Goal: Information Seeking & Learning: Check status

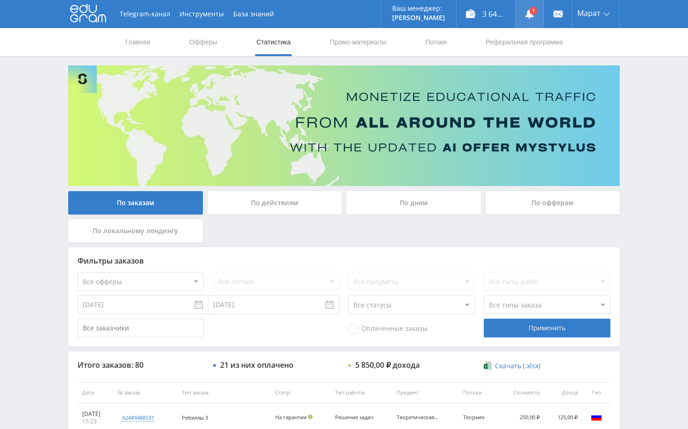
click at [535, 18] on link at bounding box center [529, 14] width 28 height 28
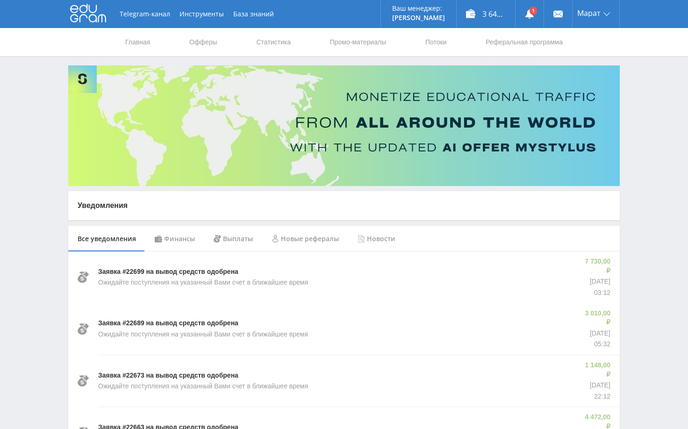
click at [180, 239] on div "Финансы" at bounding box center [174, 239] width 59 height 26
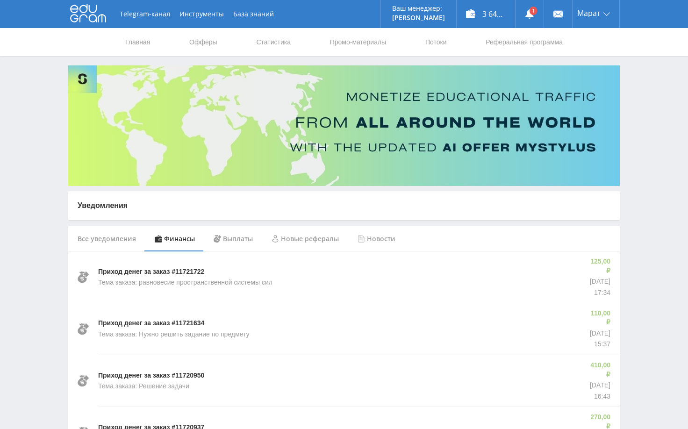
click at [276, 43] on link "Статистика" at bounding box center [273, 42] width 36 height 28
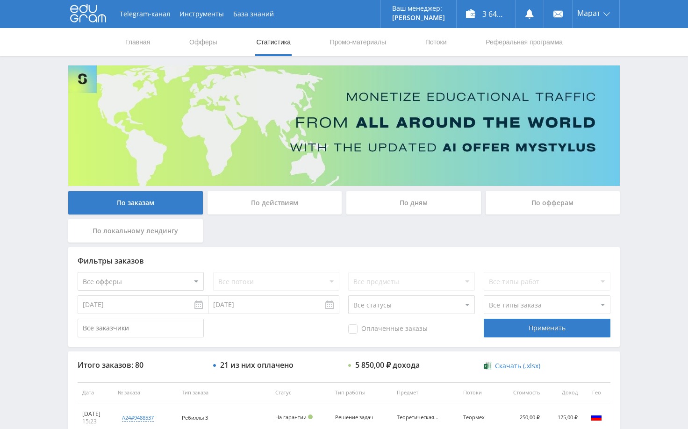
click at [630, 182] on div "Telegram-канал Инструменты База знаний Ваш менеджер: [PERSON_NAME] Alex Online …" at bounding box center [344, 392] width 688 height 784
click at [645, 158] on div "Telegram-канал Инструменты База знаний Ваш менеджер: [PERSON_NAME] Alex Online …" at bounding box center [344, 392] width 688 height 784
click at [652, 153] on div "Telegram-канал Инструменты База знаний Ваш менеджер: [PERSON_NAME] Alex Online …" at bounding box center [344, 392] width 688 height 784
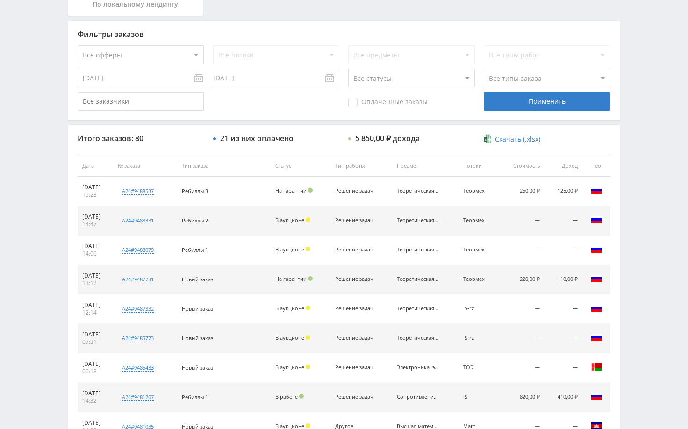
scroll to position [355, 0]
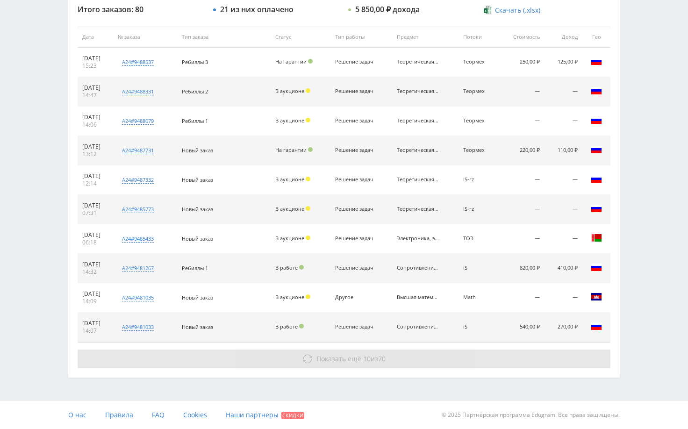
click at [497, 365] on button "Показать ещё 10 из 70" at bounding box center [344, 358] width 533 height 19
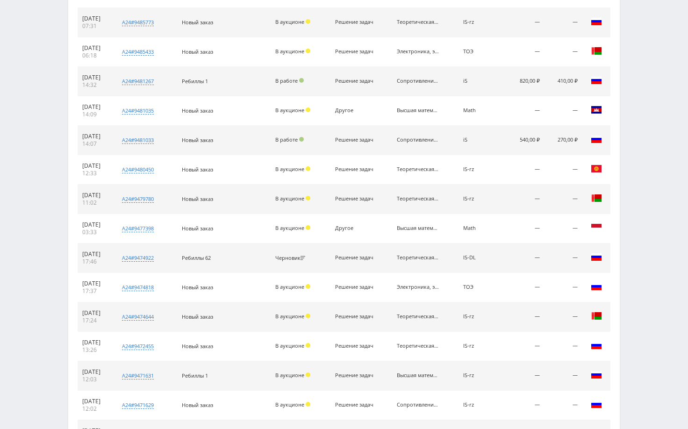
scroll to position [650, 0]
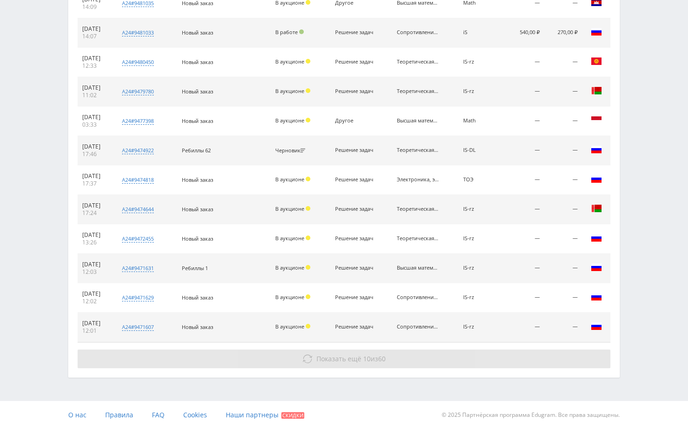
click at [498, 360] on button "Показать ещё 10 из 60" at bounding box center [344, 358] width 533 height 19
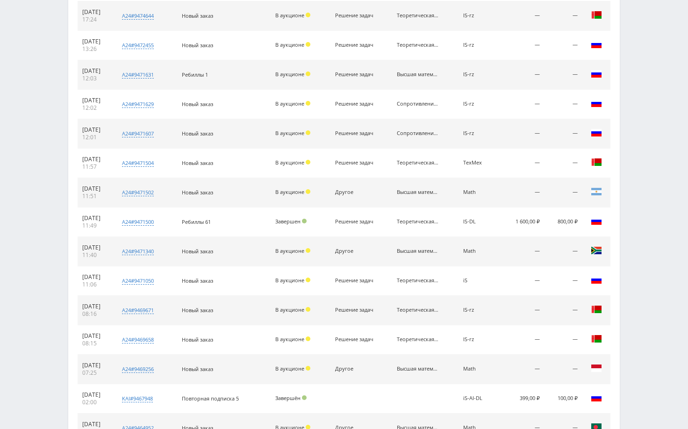
scroll to position [944, 0]
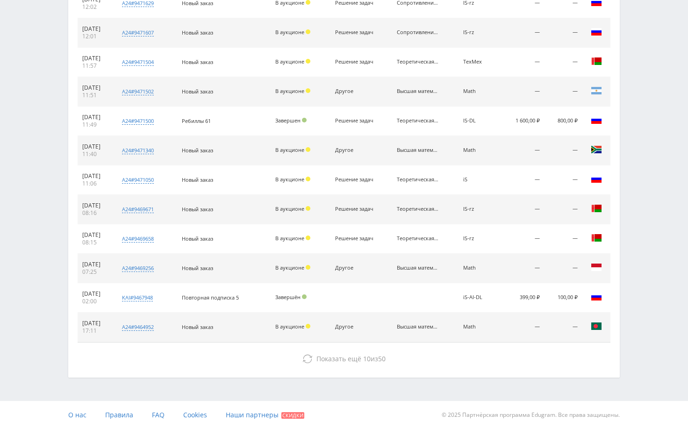
click at [498, 359] on button "Показать ещё 10 из 50" at bounding box center [344, 358] width 533 height 19
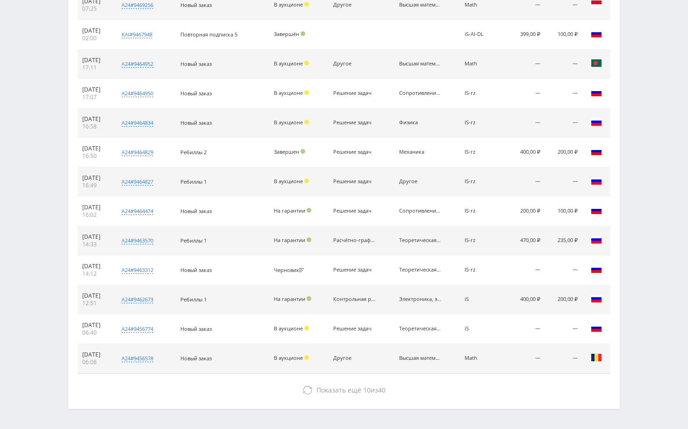
scroll to position [1238, 0]
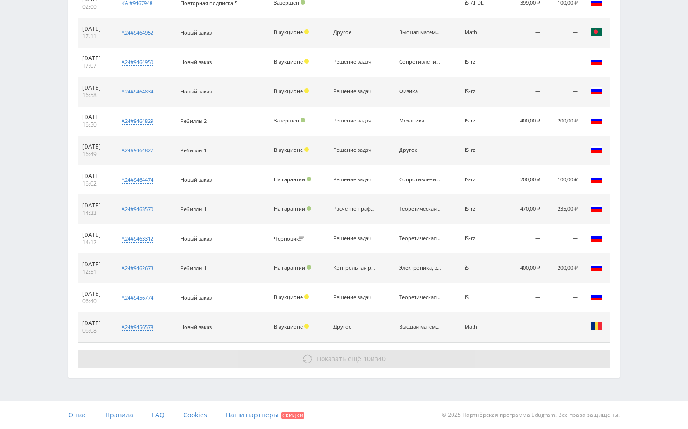
click at [498, 358] on button "Показать ещё 10 из 40" at bounding box center [344, 358] width 533 height 19
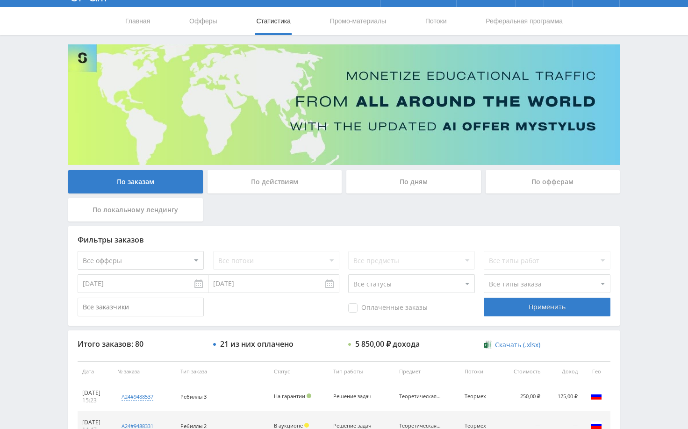
scroll to position [0, 0]
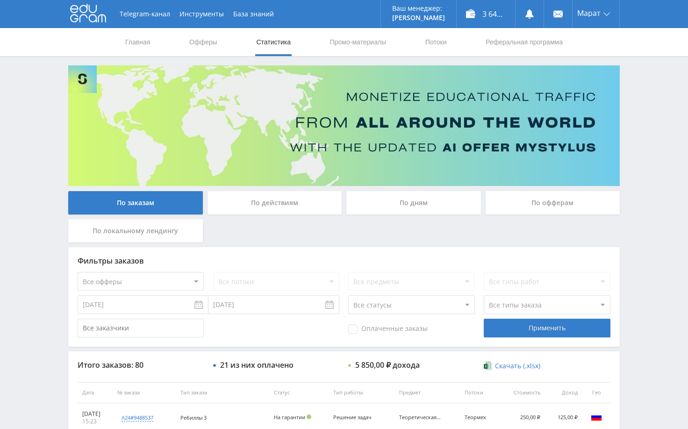
click at [412, 203] on div "По дням" at bounding box center [413, 202] width 135 height 23
click at [0, 0] on input "По дням" at bounding box center [0, 0] width 0 height 0
